Goal: Check status

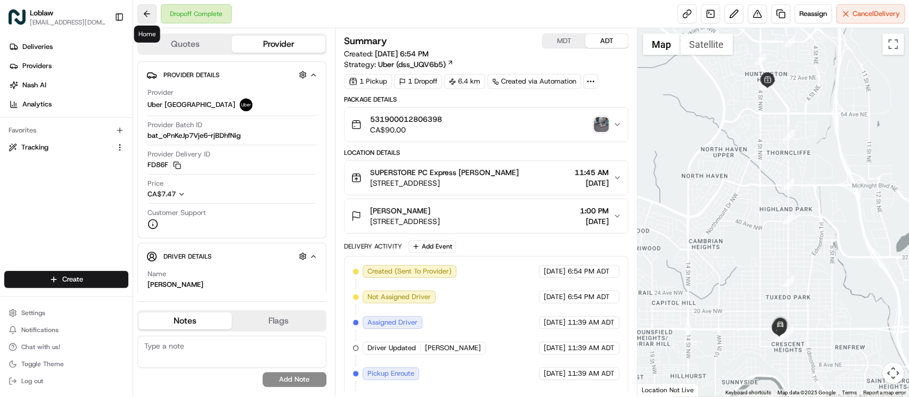
click at [148, 11] on button at bounding box center [146, 13] width 19 height 19
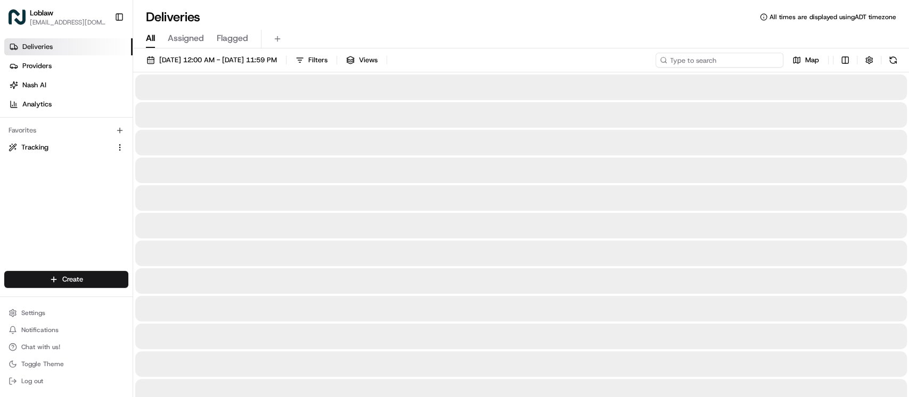
click at [722, 60] on input at bounding box center [720, 60] width 128 height 15
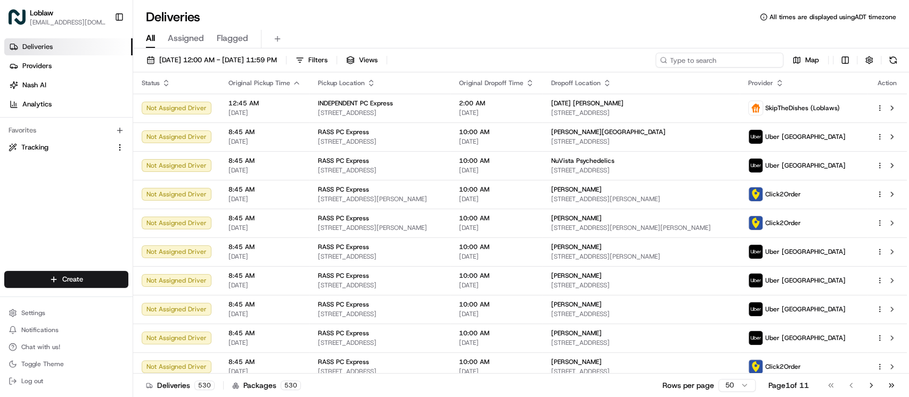
paste input "531900012817328"
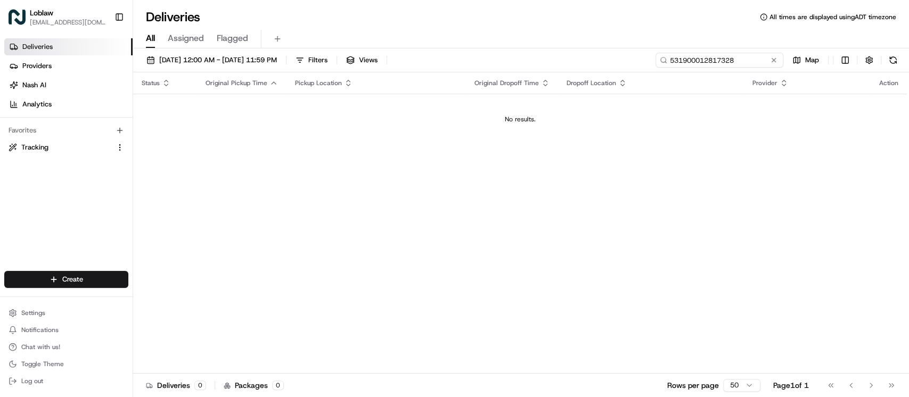
type input "531900012817328"
click at [256, 62] on span "[DATE] 12:00 AM - [DATE] 11:59 PM" at bounding box center [218, 60] width 118 height 10
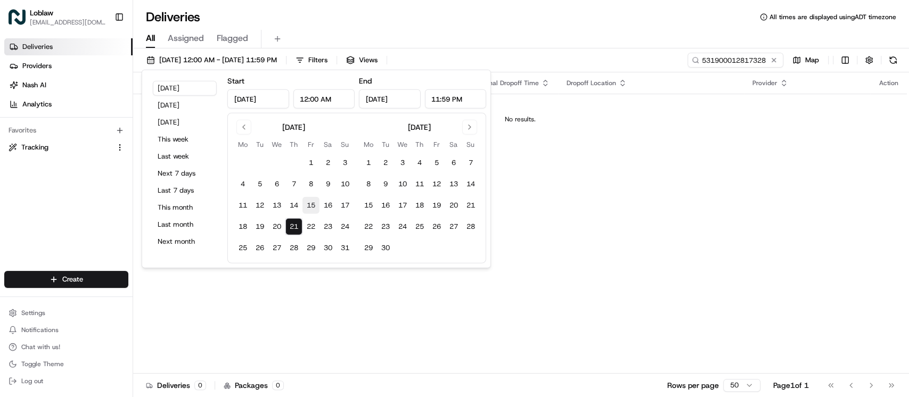
click at [310, 208] on button "15" at bounding box center [310, 205] width 17 height 17
type input "[DATE]"
click at [303, 223] on button "22" at bounding box center [310, 226] width 17 height 17
type input "[DATE]"
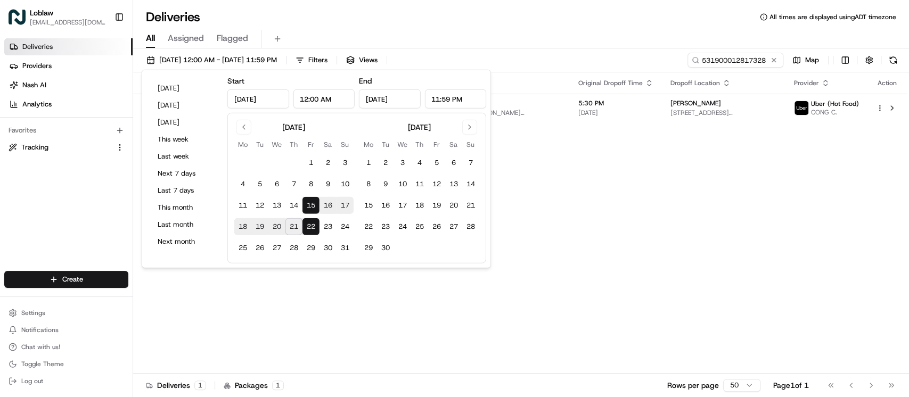
click at [550, 130] on div "Status Original Pickup Time Pickup Location Original Dropoff Time Dropoff Locat…" at bounding box center [520, 222] width 774 height 301
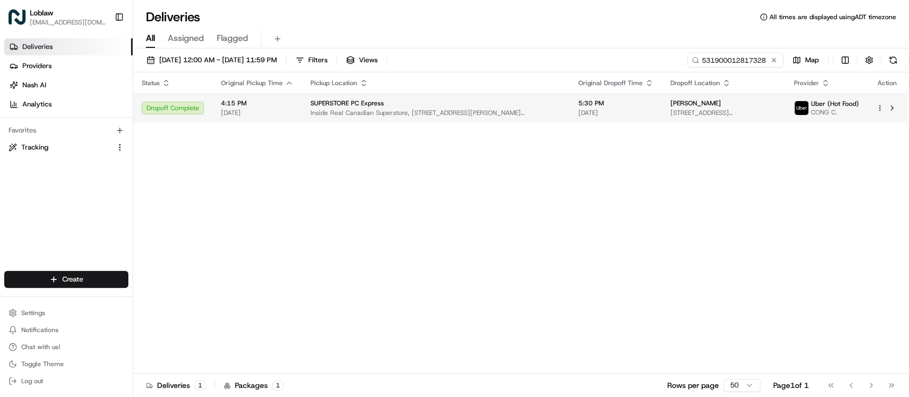
click at [570, 118] on td "5:30 PM [DATE]" at bounding box center [616, 108] width 92 height 29
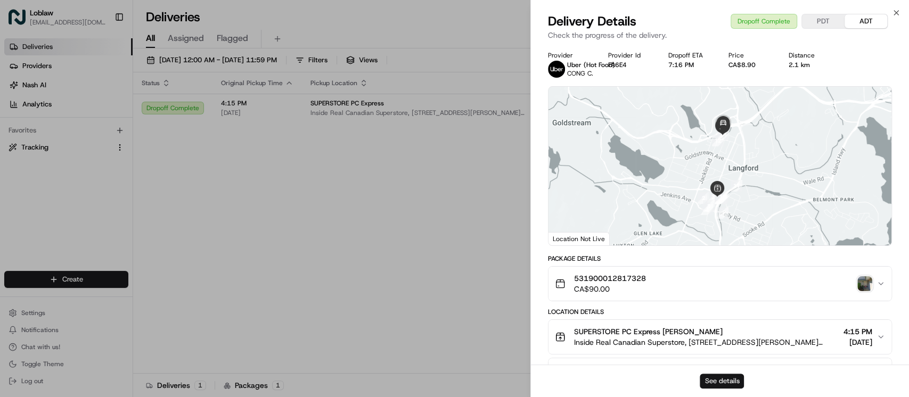
click at [711, 382] on button "See details" at bounding box center [722, 381] width 44 height 15
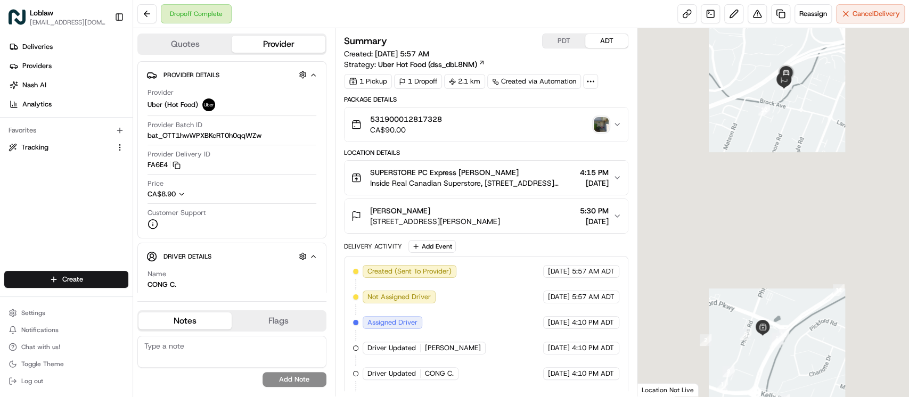
click at [607, 118] on img "button" at bounding box center [601, 124] width 15 height 15
